Goal: Check status: Check status

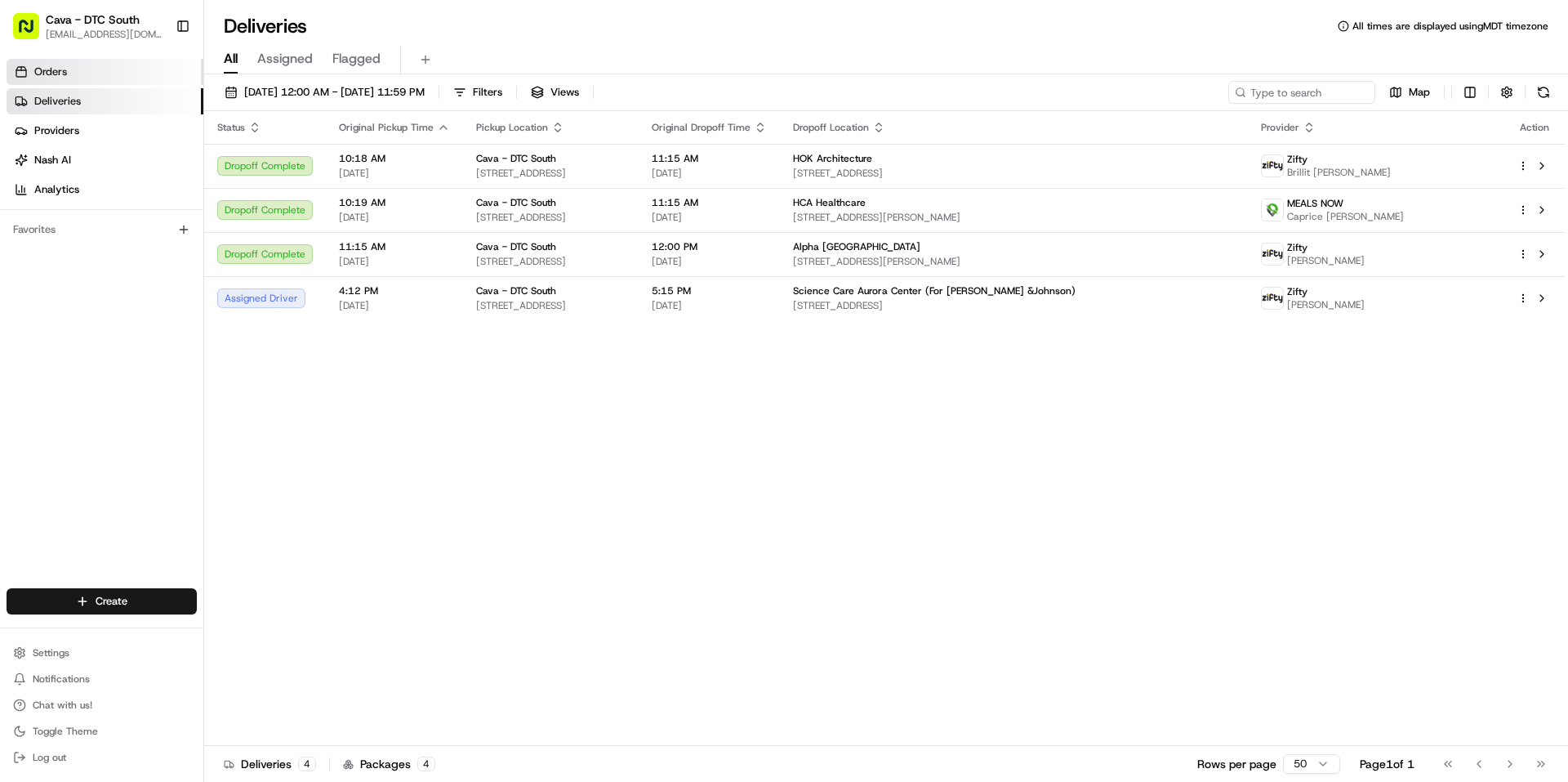
click at [90, 77] on link "Orders" at bounding box center [105, 72] width 197 height 26
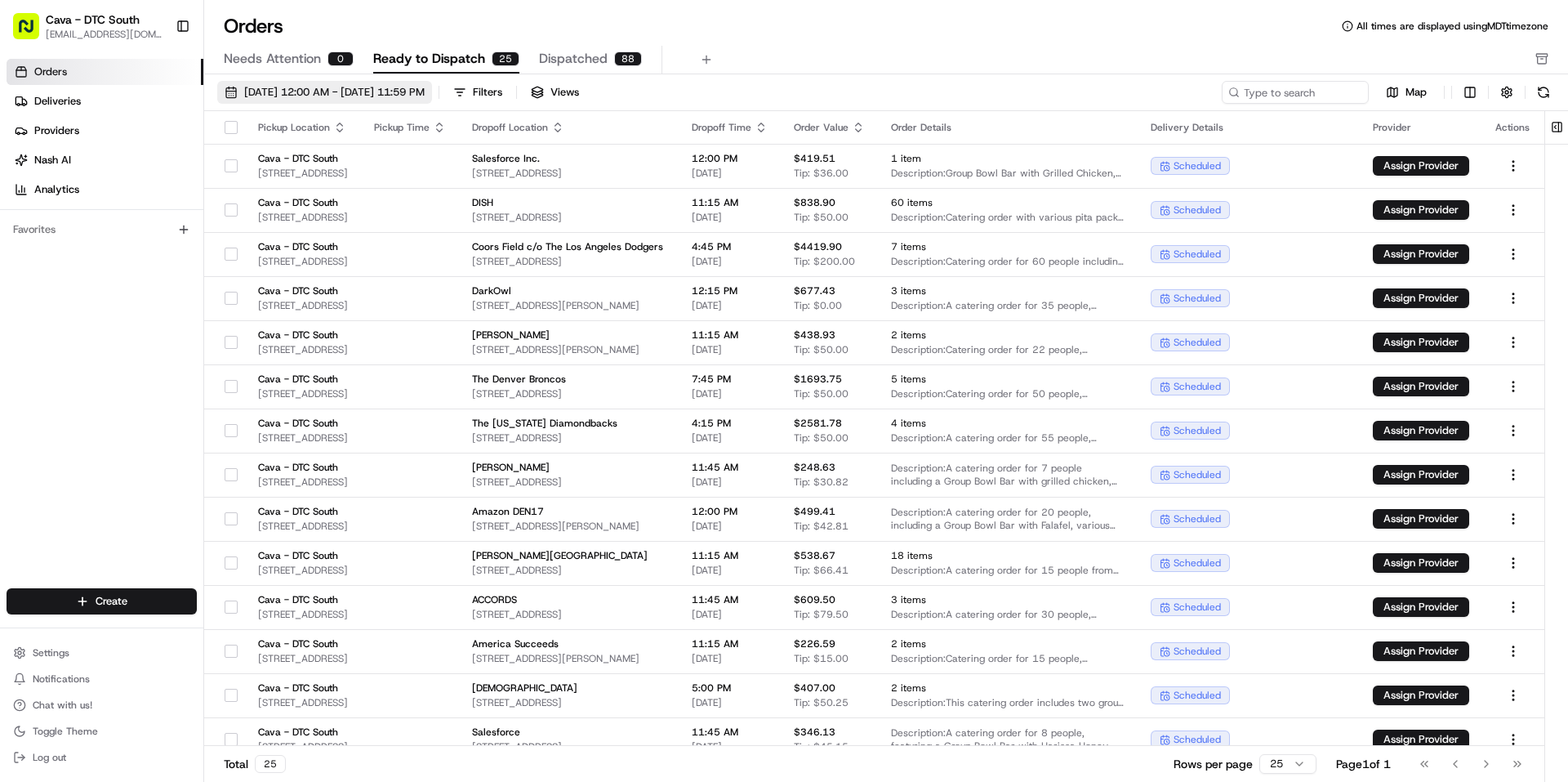
click at [310, 93] on span "[DATE] 12:00 AM - [DATE] 11:59 PM" at bounding box center [334, 92] width 181 height 15
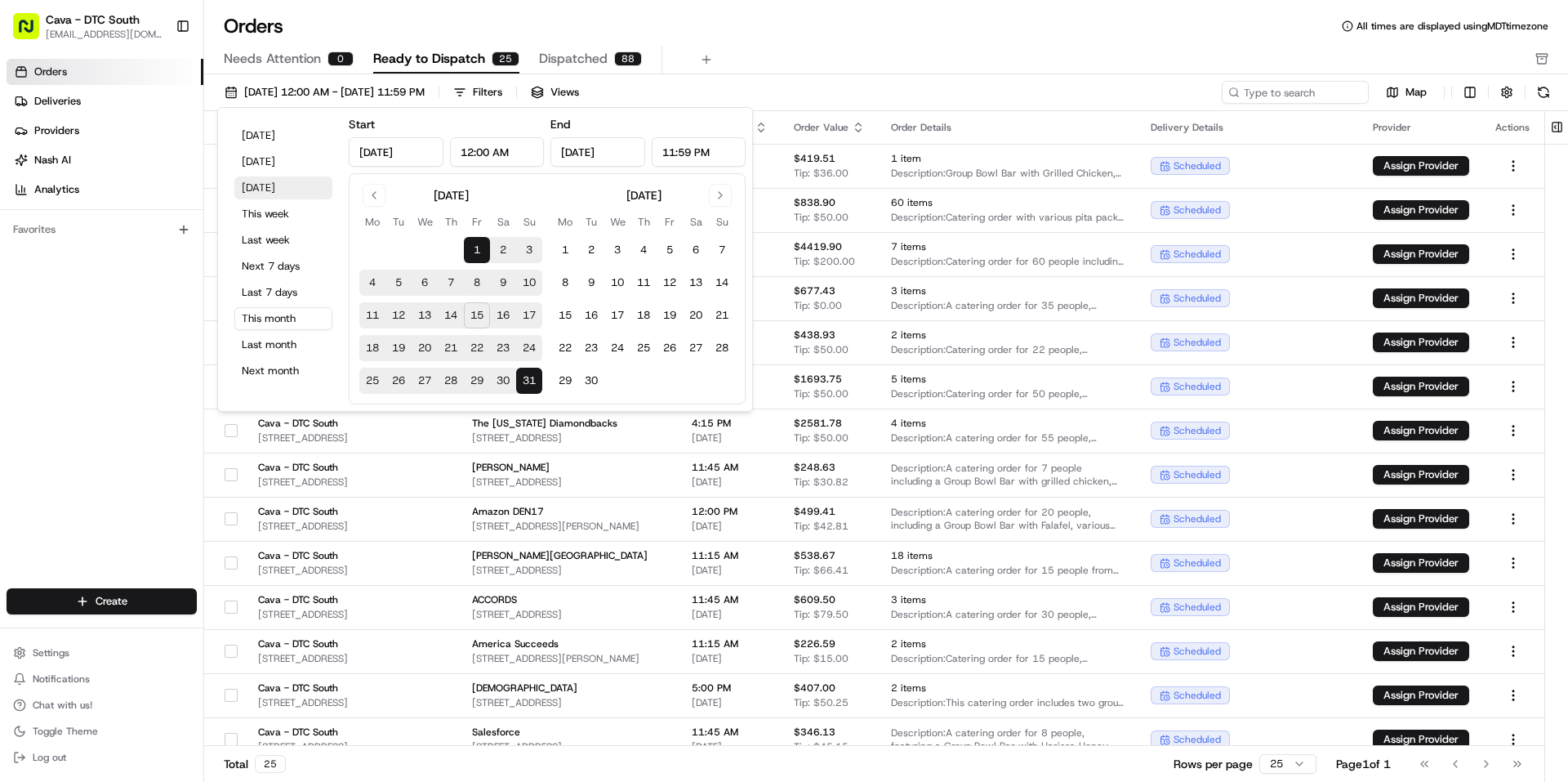
click at [278, 187] on button "[DATE]" at bounding box center [284, 187] width 98 height 22
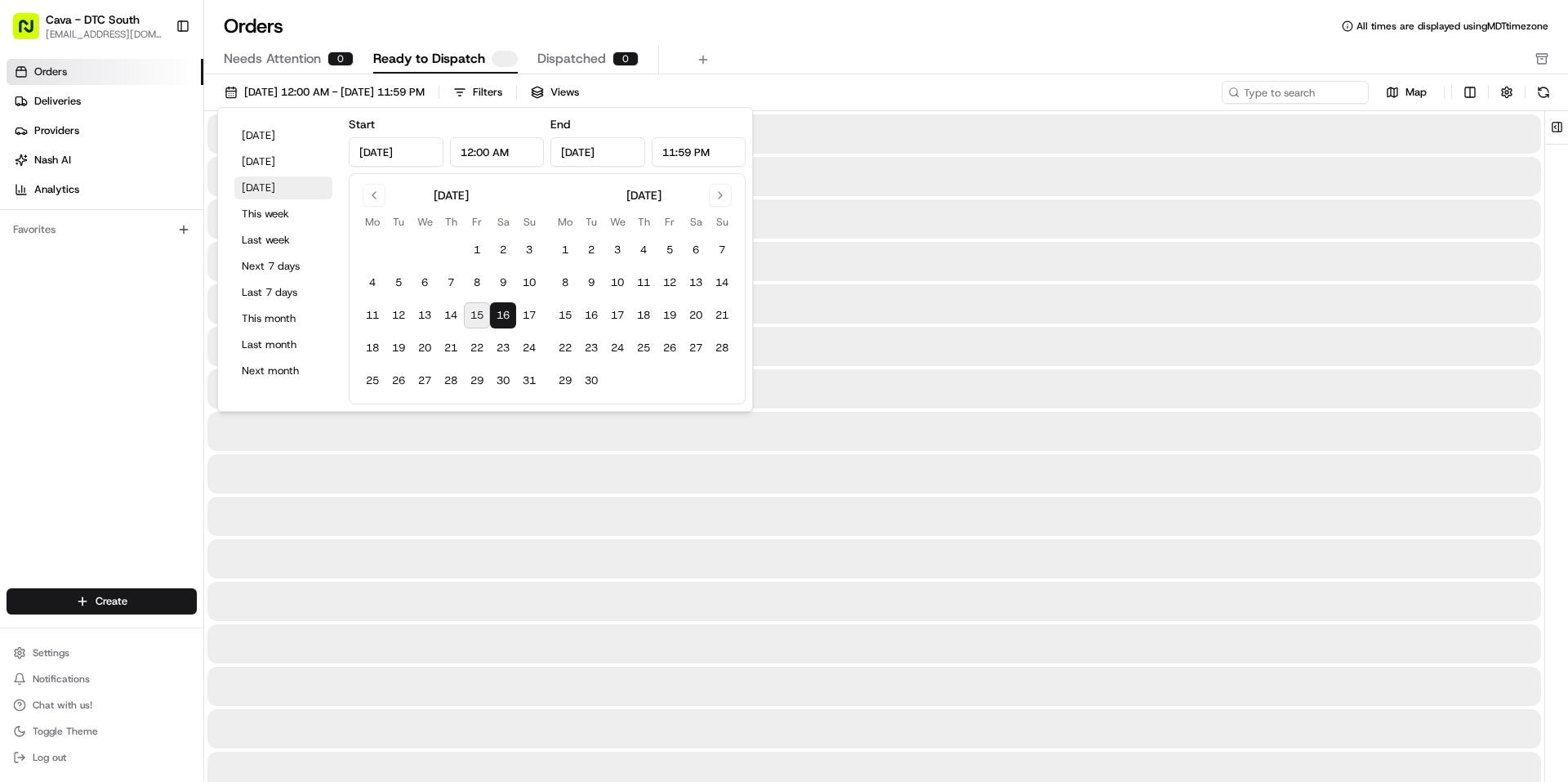
type input "[DATE]"
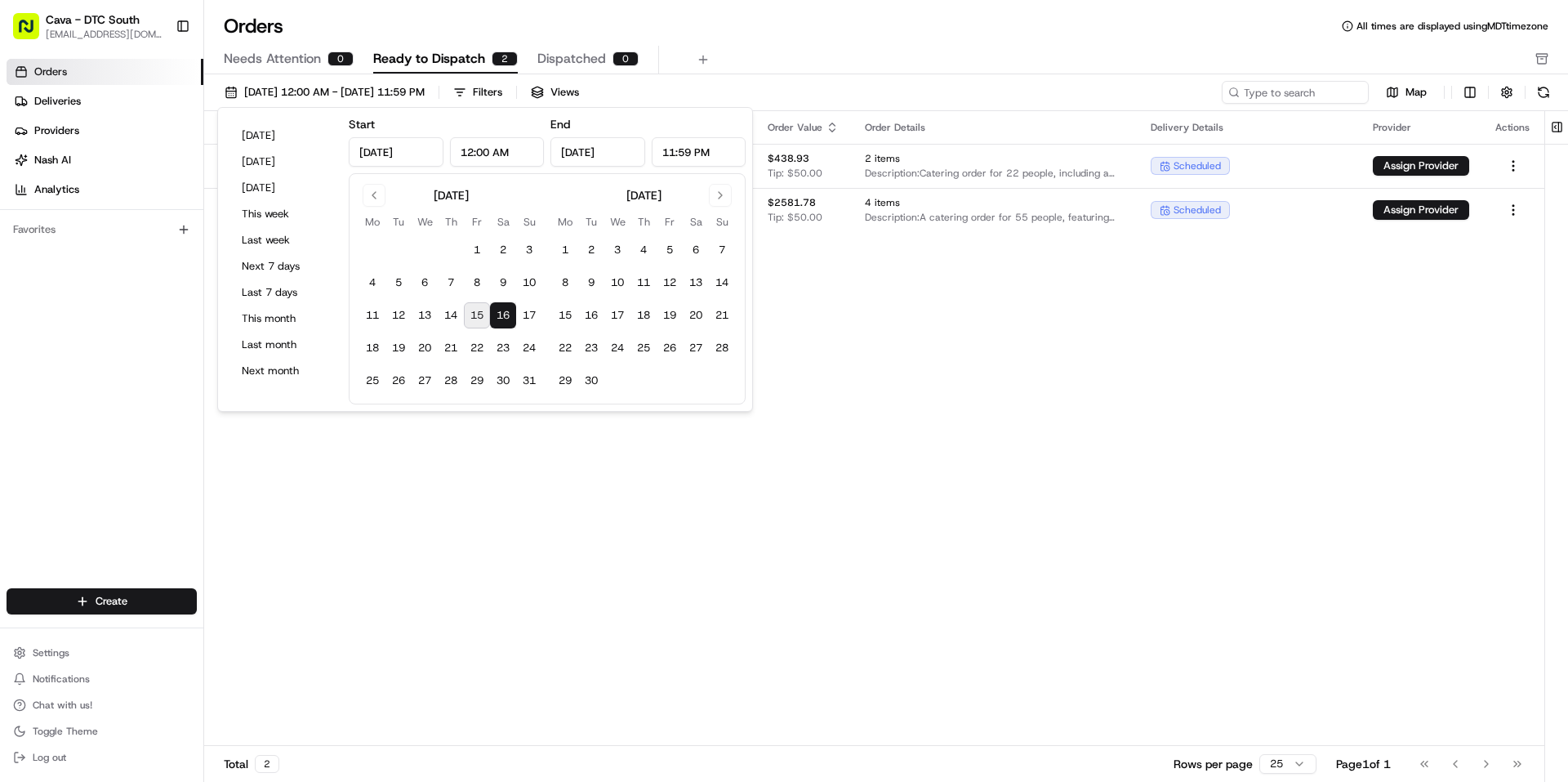
click at [986, 401] on div "Pickup Location Pickup Time Dropoff Location Dropoff Time Order Value Order Det…" at bounding box center [873, 428] width 1340 height 635
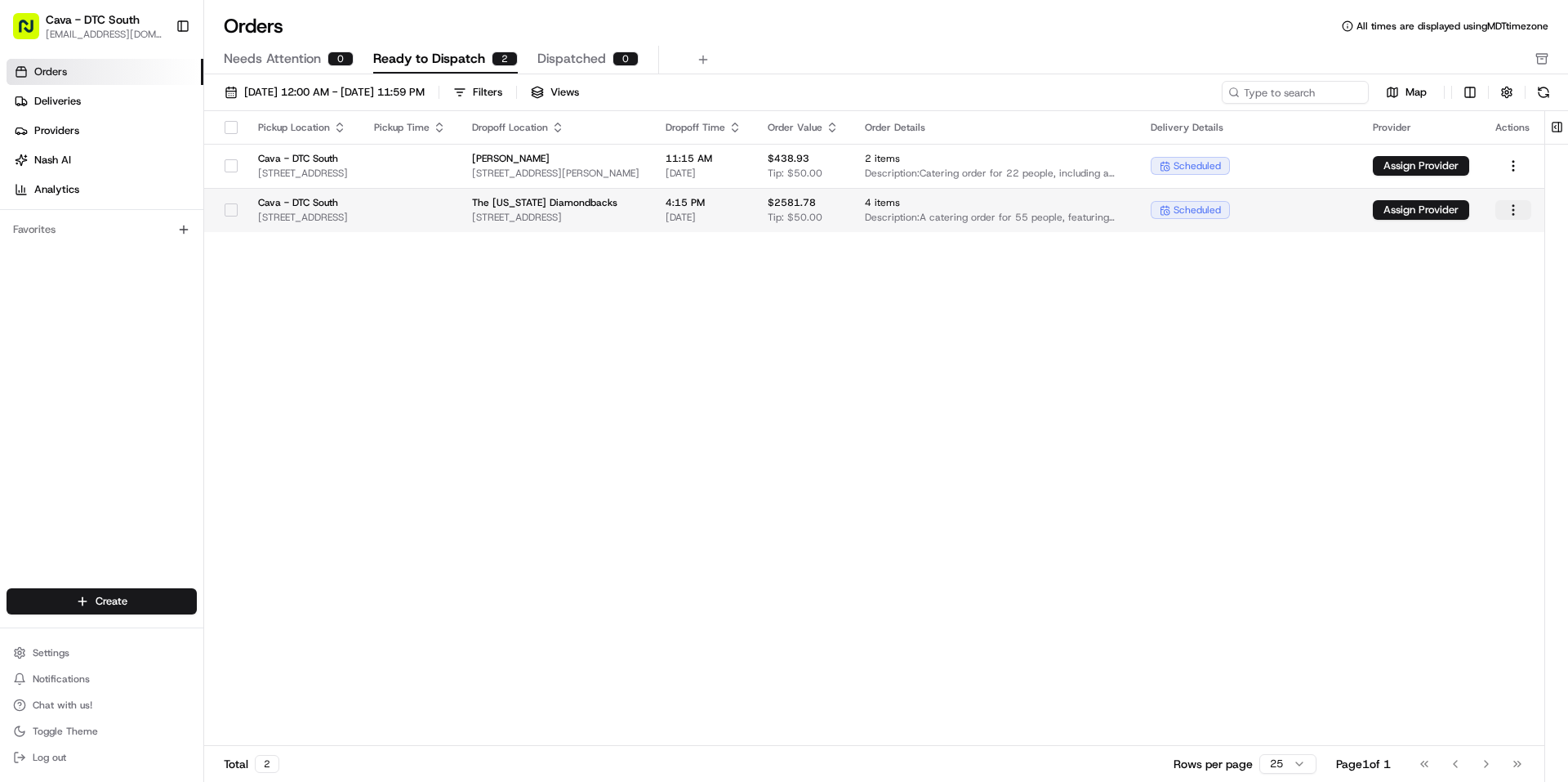
click at [1521, 205] on html "Cava - DTC South [EMAIL_ADDRESS][DOMAIN_NAME] Toggle Sidebar Orders Deliveries …" at bounding box center [784, 391] width 1568 height 782
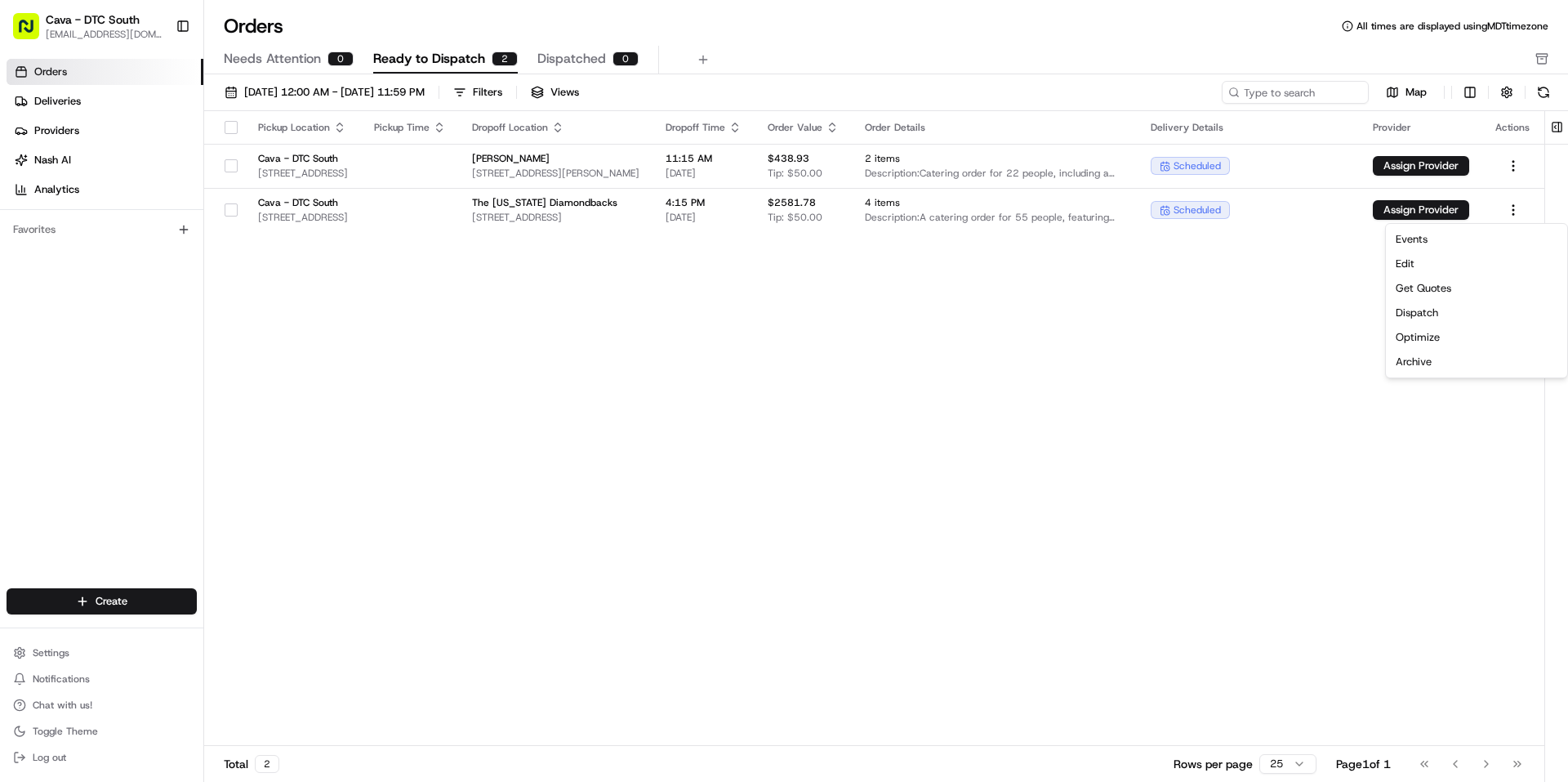
drag, startPoint x: 1256, startPoint y: 326, endPoint x: 1249, endPoint y: 315, distance: 13.0
click at [1256, 326] on html "Cava - DTC South [EMAIL_ADDRESS][DOMAIN_NAME] Toggle Sidebar Orders Deliveries …" at bounding box center [784, 391] width 1568 height 782
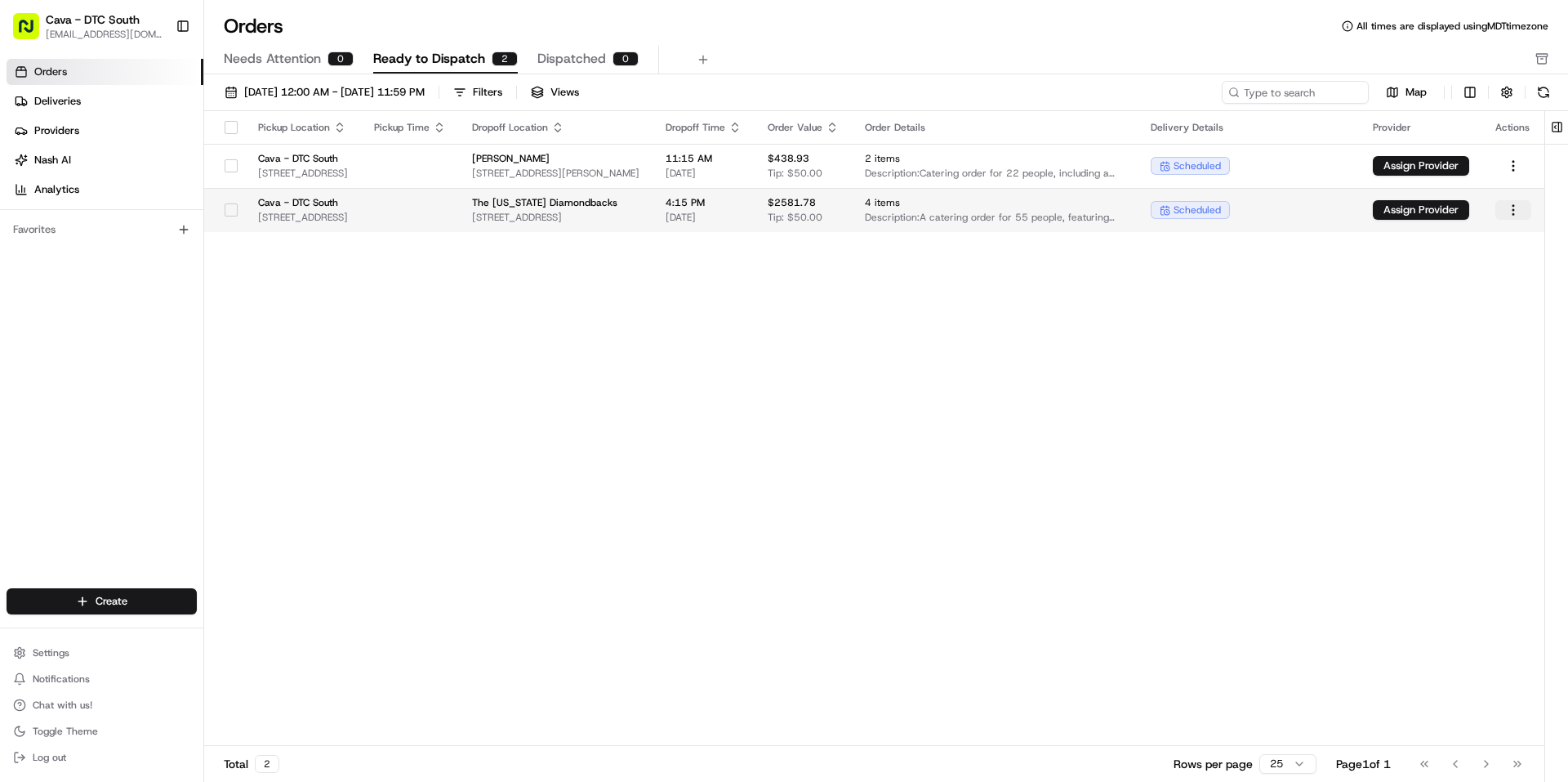
click at [1518, 208] on html "Cava - DTC South [EMAIL_ADDRESS][DOMAIN_NAME] Toggle Sidebar Orders Deliveries …" at bounding box center [784, 391] width 1568 height 782
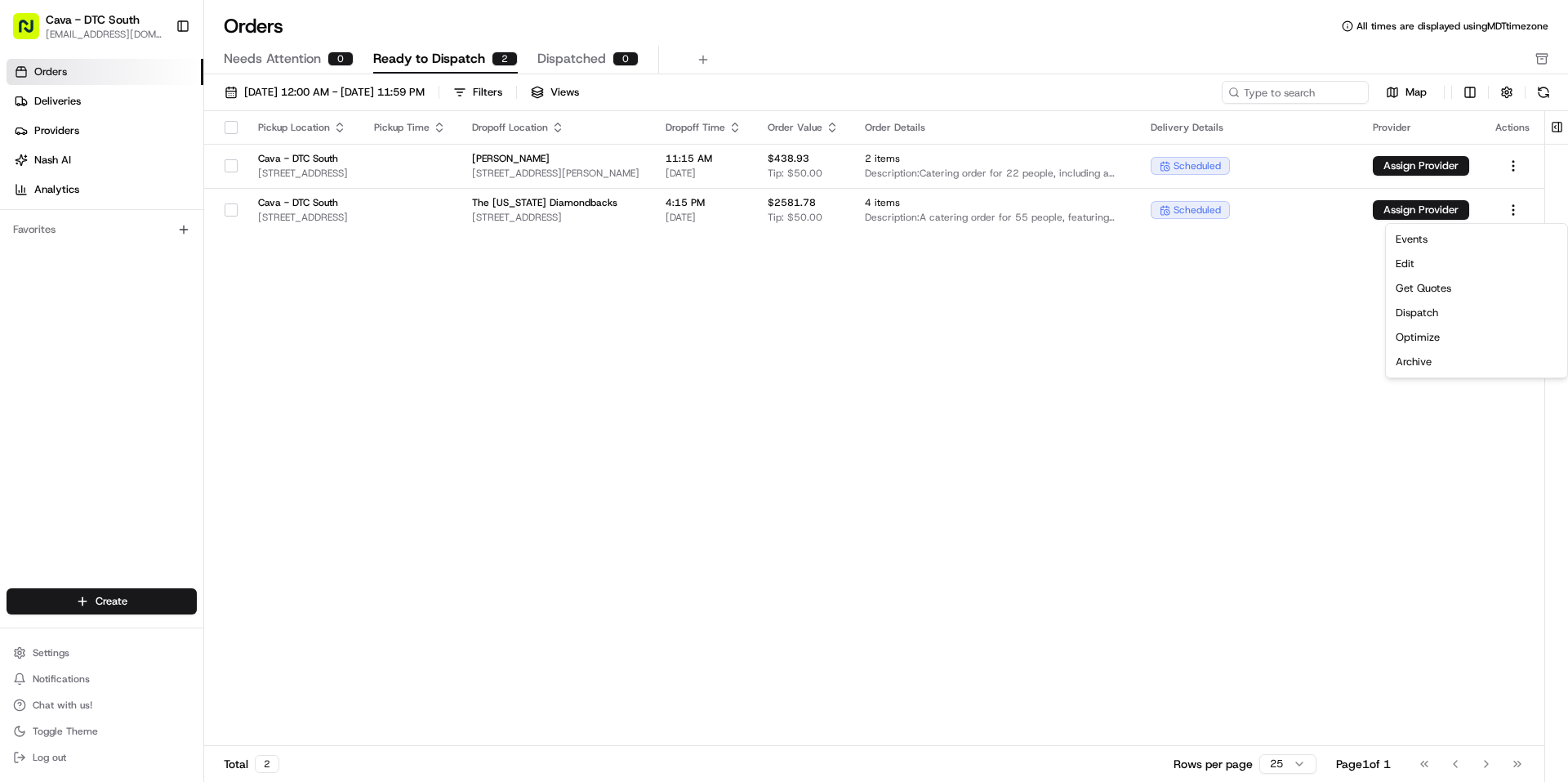
click at [958, 319] on html "Cava - DTC South [EMAIL_ADDRESS][DOMAIN_NAME] Toggle Sidebar Orders Deliveries …" at bounding box center [784, 391] width 1568 height 782
click at [1213, 420] on div "Pickup Location Pickup Time Dropoff Location Dropoff Time Order Value Order Det…" at bounding box center [873, 428] width 1340 height 635
